Goal: Task Accomplishment & Management: Manage account settings

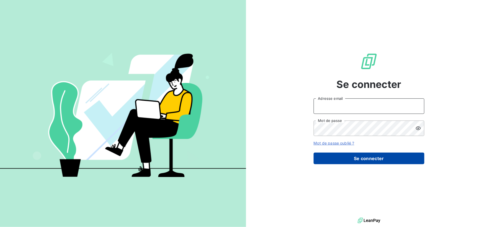
type input "[EMAIL_ADDRESS][DOMAIN_NAME]"
click at [388, 160] on button "Se connecter" at bounding box center [369, 159] width 111 height 12
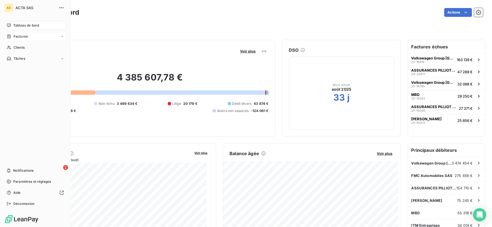
click at [7, 35] on icon at bounding box center [8, 37] width 3 height 4
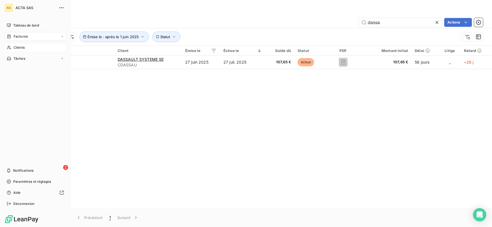
click at [19, 45] on span "Clients" at bounding box center [19, 47] width 11 height 5
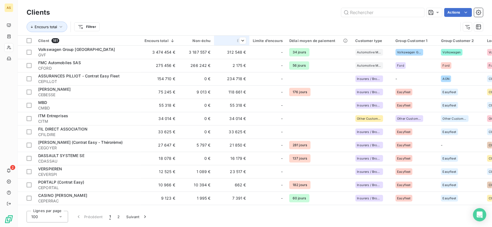
click at [237, 37] on div at bounding box center [240, 40] width 11 height 7
click at [235, 65] on span "Trier par ordre décroissant" at bounding box center [216, 65] width 49 height 6
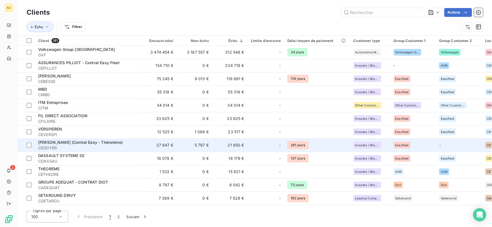
click at [78, 142] on span "GOYER (Contrat Easy - Thérorème)" at bounding box center [80, 142] width 84 height 5
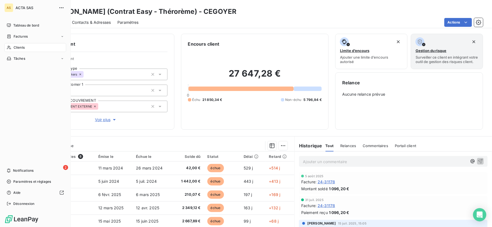
click at [18, 48] on span "Clients" at bounding box center [19, 47] width 11 height 5
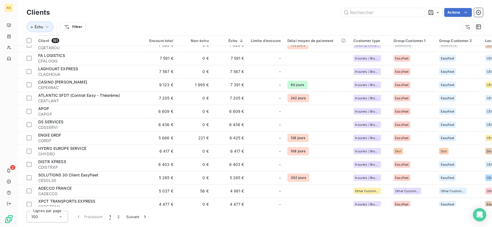
scroll to position [154, 0]
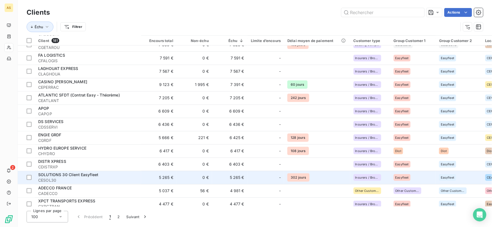
click at [74, 173] on span "SOLUTIONS 30 Client Easyfleet" at bounding box center [68, 175] width 60 height 5
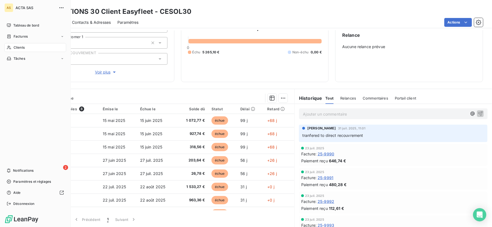
click at [17, 45] on span "Clients" at bounding box center [19, 47] width 11 height 5
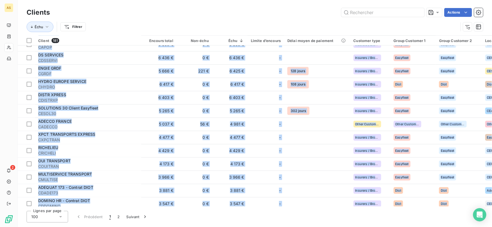
scroll to position [296, 0]
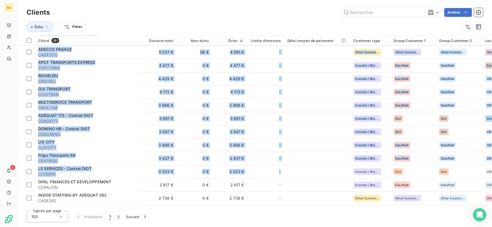
drag, startPoint x: 292, startPoint y: 204, endPoint x: 304, endPoint y: 209, distance: 12.9
click at [304, 209] on div "Clients Actions Échu Filtrer Client 181 Encours total Non-échu Échu Limite d’en…" at bounding box center [255, 113] width 475 height 227
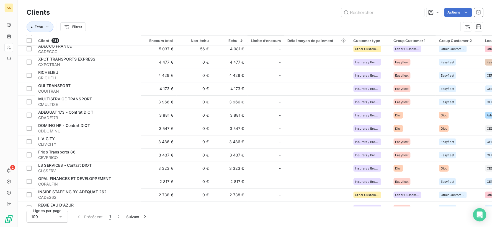
click at [301, 207] on div "Client 181 Encours total Non-échu Échu Limite d’encours Délai moyen de paiement…" at bounding box center [255, 121] width 475 height 171
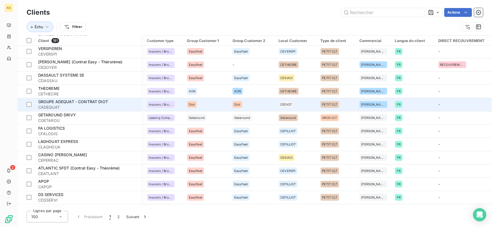
scroll to position [0, 207]
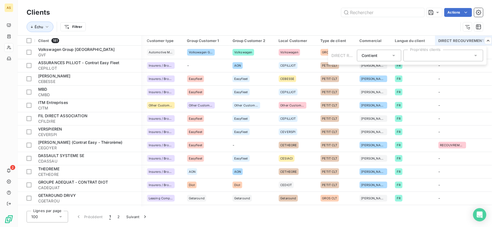
click at [406, 23] on html "AS 2 Clients Actions Échu Filtrer Client 181 Encours total Non-échu Échu Limite…" at bounding box center [246, 113] width 492 height 227
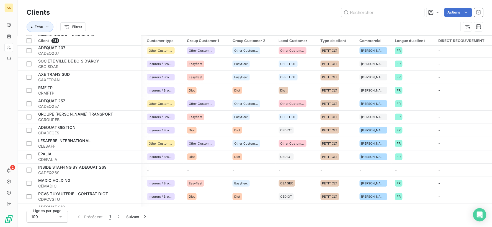
scroll to position [1170, 207]
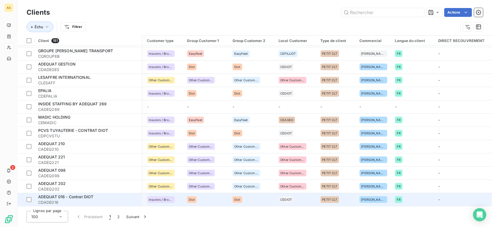
click at [63, 195] on span "ADEQUAT 016 - Contrat DIOT" at bounding box center [65, 197] width 55 height 5
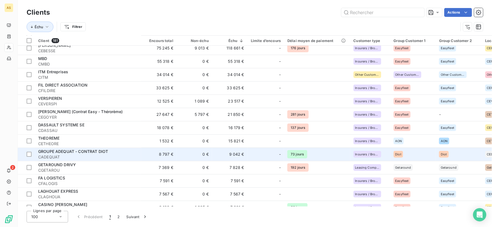
scroll to position [62, 0]
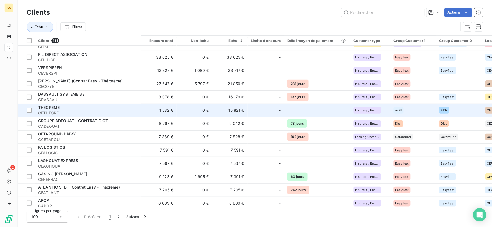
click at [53, 106] on span "THEOREME" at bounding box center [48, 107] width 21 height 5
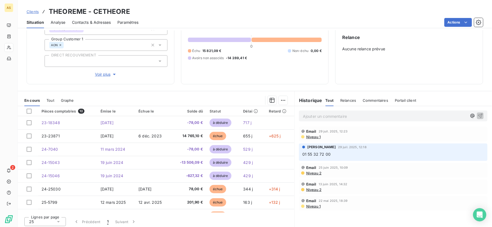
scroll to position [48, 0]
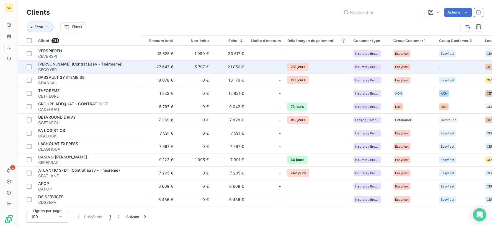
scroll to position [92, 0]
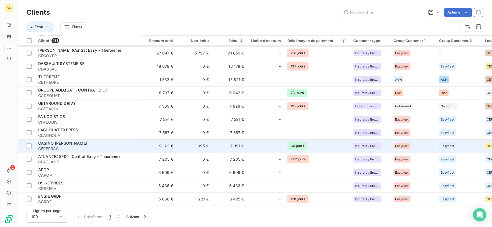
click at [87, 142] on span "CASINO GUICHARD PERRACHON" at bounding box center [62, 143] width 49 height 5
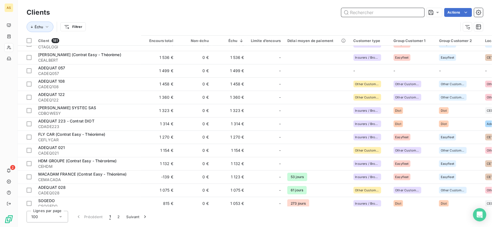
scroll to position [646, 0]
